Goal: Transaction & Acquisition: Purchase product/service

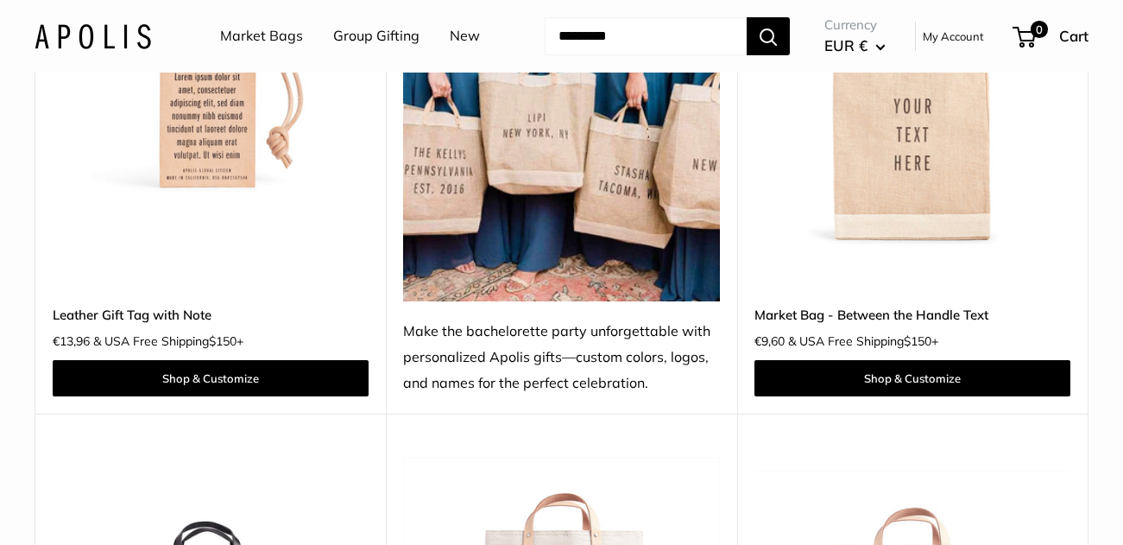
scroll to position [2630, 0]
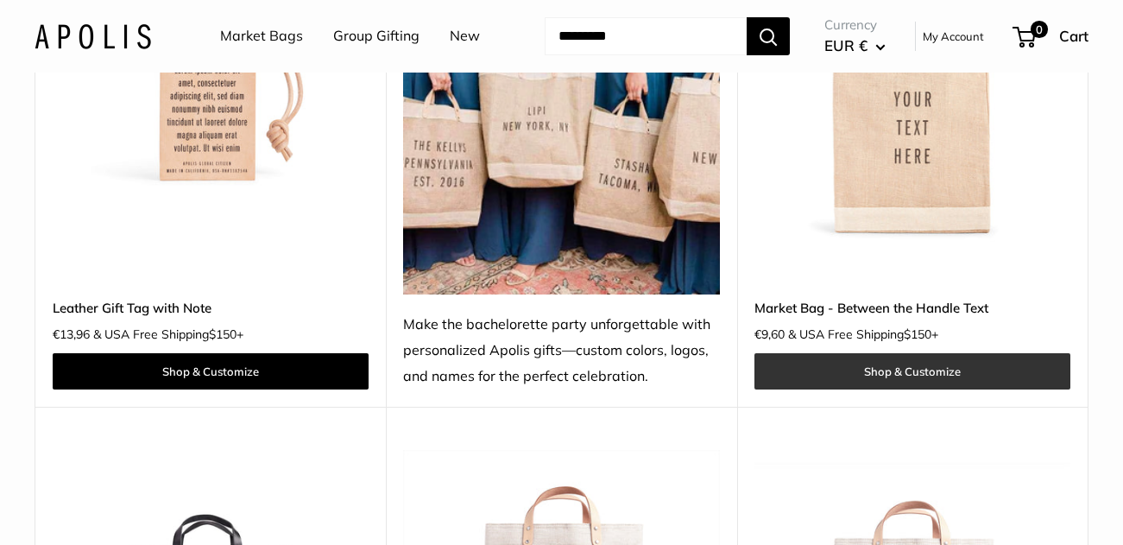
click at [893, 376] on link "Shop & Customize" at bounding box center [913, 371] width 316 height 36
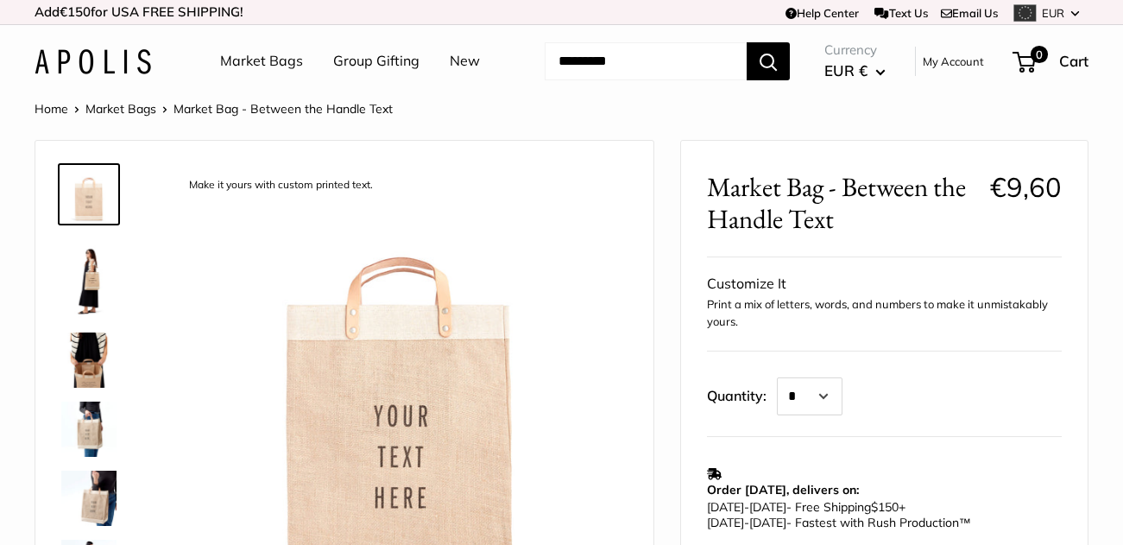
click at [88, 285] on img at bounding box center [88, 277] width 55 height 83
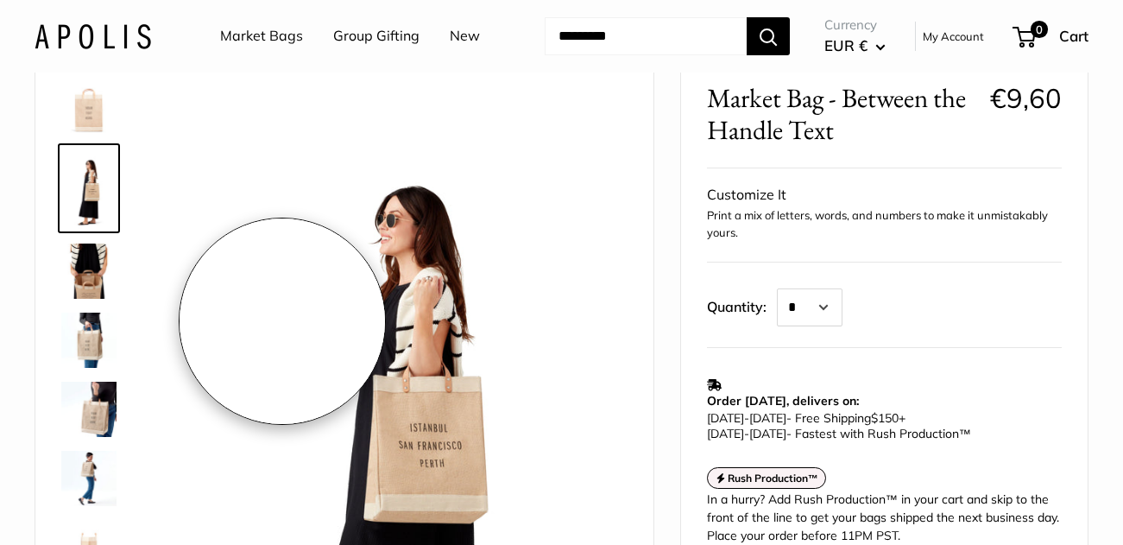
scroll to position [98, 0]
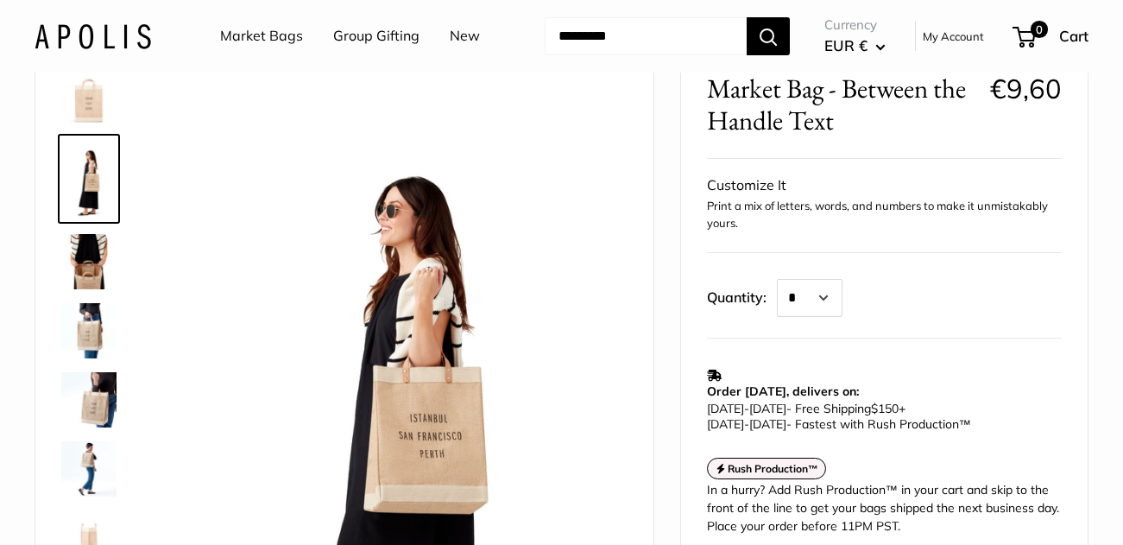
click at [94, 267] on img at bounding box center [88, 261] width 55 height 55
